Goal: Task Accomplishment & Management: Use online tool/utility

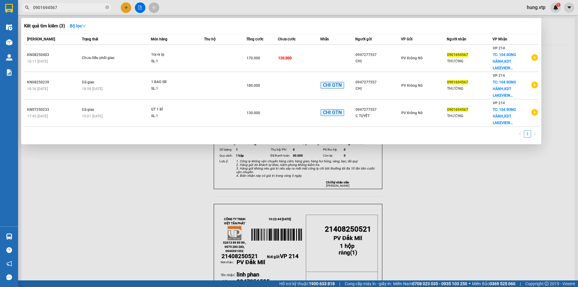
click at [93, 3] on span "0901694567" at bounding box center [66, 7] width 90 height 9
click at [83, 7] on input "0901694567" at bounding box center [68, 7] width 71 height 7
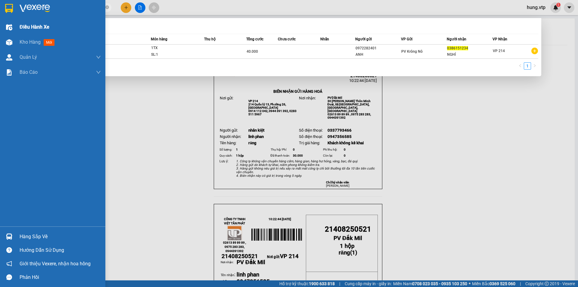
drag, startPoint x: 65, startPoint y: 7, endPoint x: 0, endPoint y: 22, distance: 66.8
click at [0, 22] on section "Kết quả tìm kiếm ( 1 ) Bộ lọc Mã ĐH Trạng thái Món hàng Thu hộ Tổng cước Chưa c…" at bounding box center [289, 143] width 578 height 287
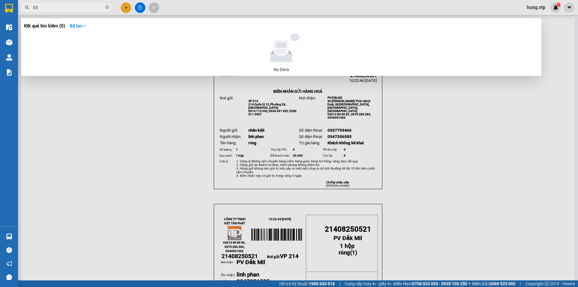
type input "0"
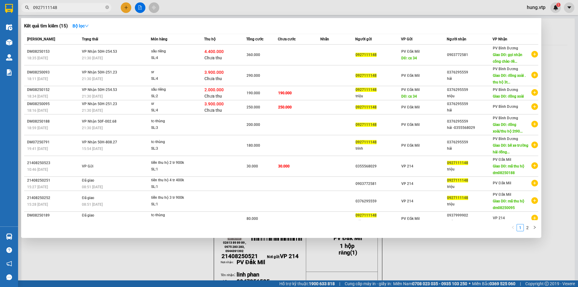
drag, startPoint x: 65, startPoint y: 5, endPoint x: 11, endPoint y: 14, distance: 54.2
click at [17, 14] on section "Kết quả tìm kiếm ( 15 ) Bộ lọc Mã ĐH Trạng thái Món hàng Thu hộ Tổng cước Chưa …" at bounding box center [289, 143] width 578 height 287
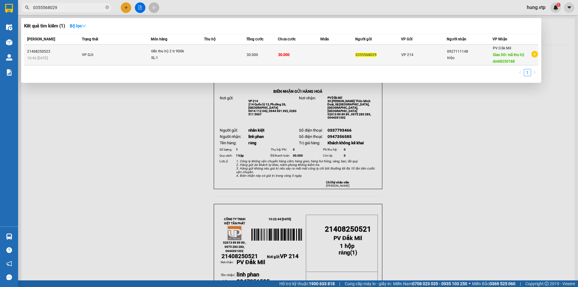
type input "0355568029"
click at [418, 55] on div "VP 214" at bounding box center [423, 54] width 45 height 7
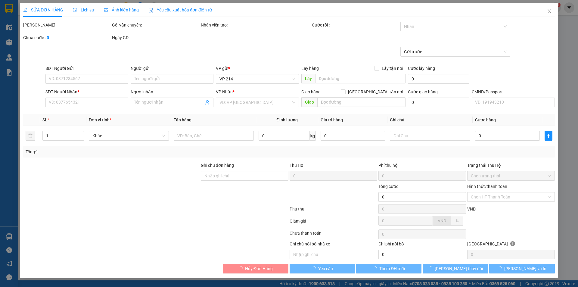
type input "0355568029"
type input "0927111148"
type input "triệu"
type input "mã thu hộ dm08250188"
type input "30.000"
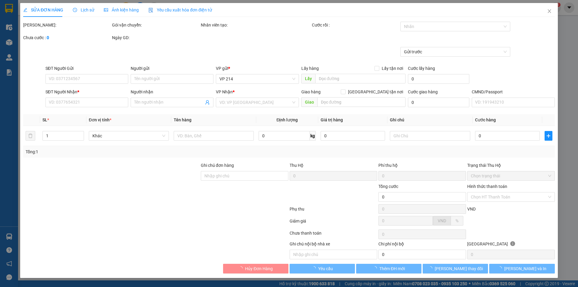
type input "30.000"
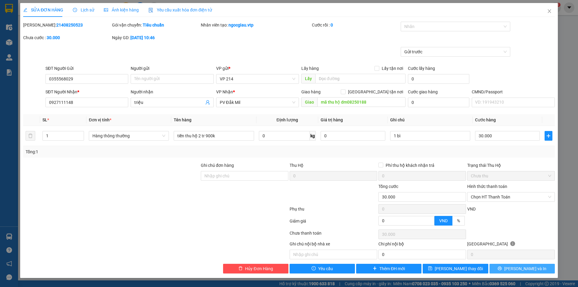
click at [521, 271] on span "[PERSON_NAME] và In" at bounding box center [525, 268] width 42 height 7
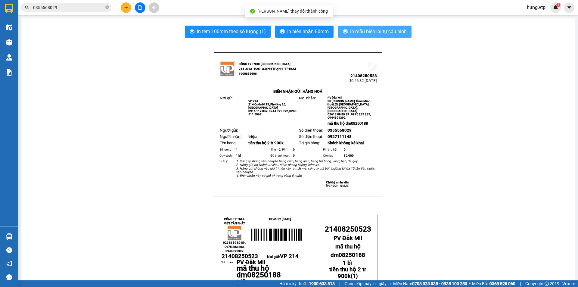
click at [370, 31] on span "In mẫu biên lai tự cấu hình" at bounding box center [378, 32] width 57 height 8
